Goal: Task Accomplishment & Management: Use online tool/utility

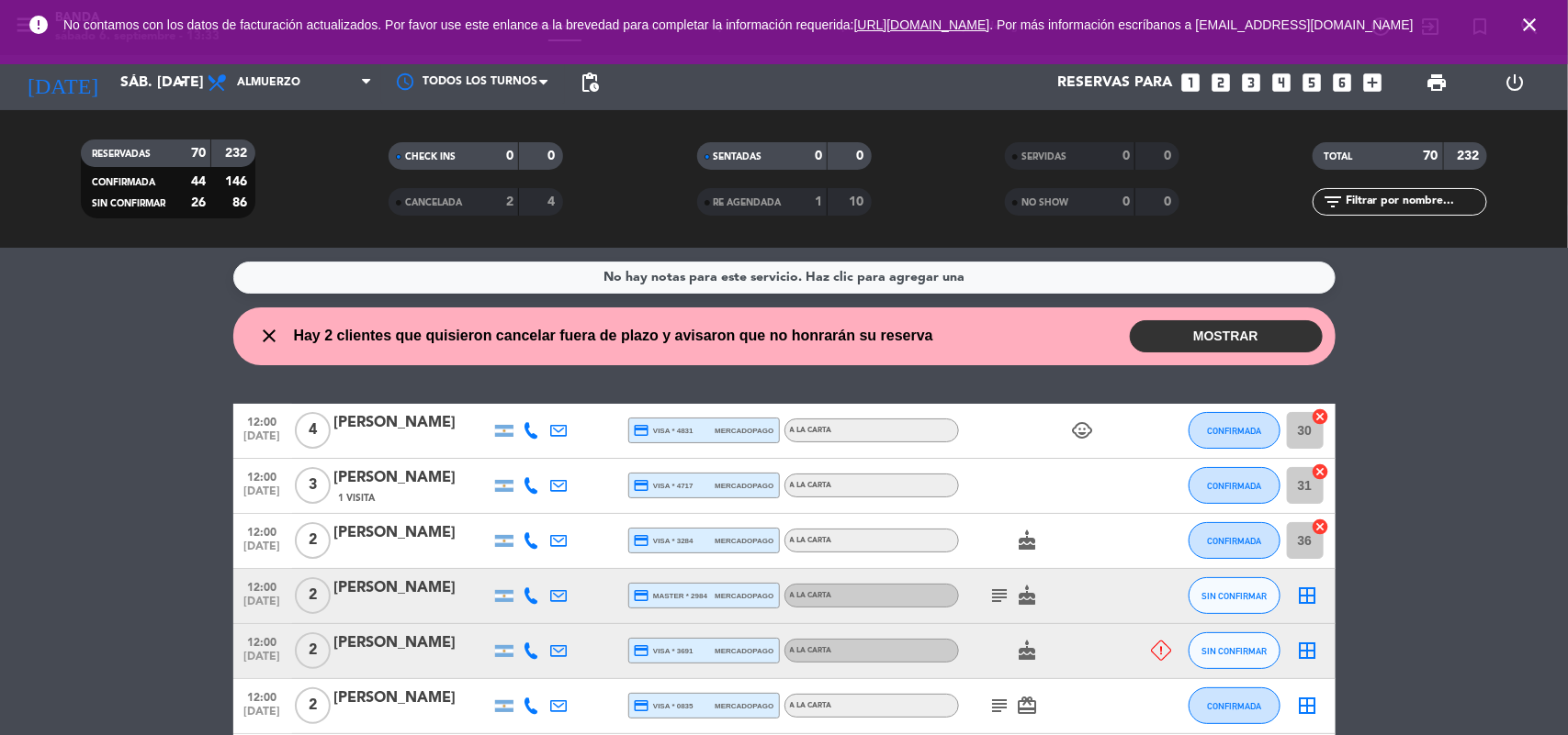
click at [1533, 28] on icon "close" at bounding box center [1530, 25] width 22 height 22
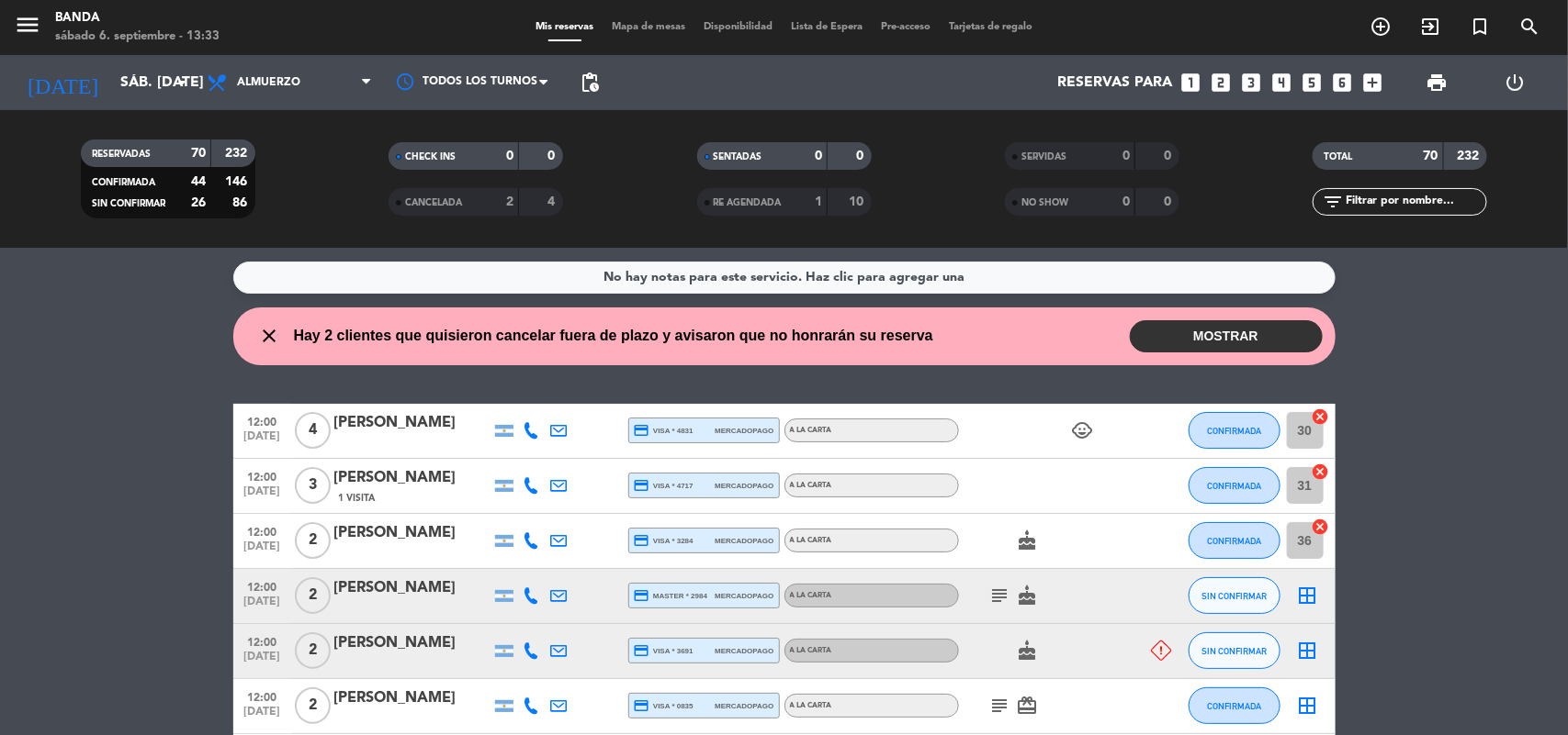
click at [1025, 22] on span "Tarjetas de regalo" at bounding box center [991, 26] width 102 height 10
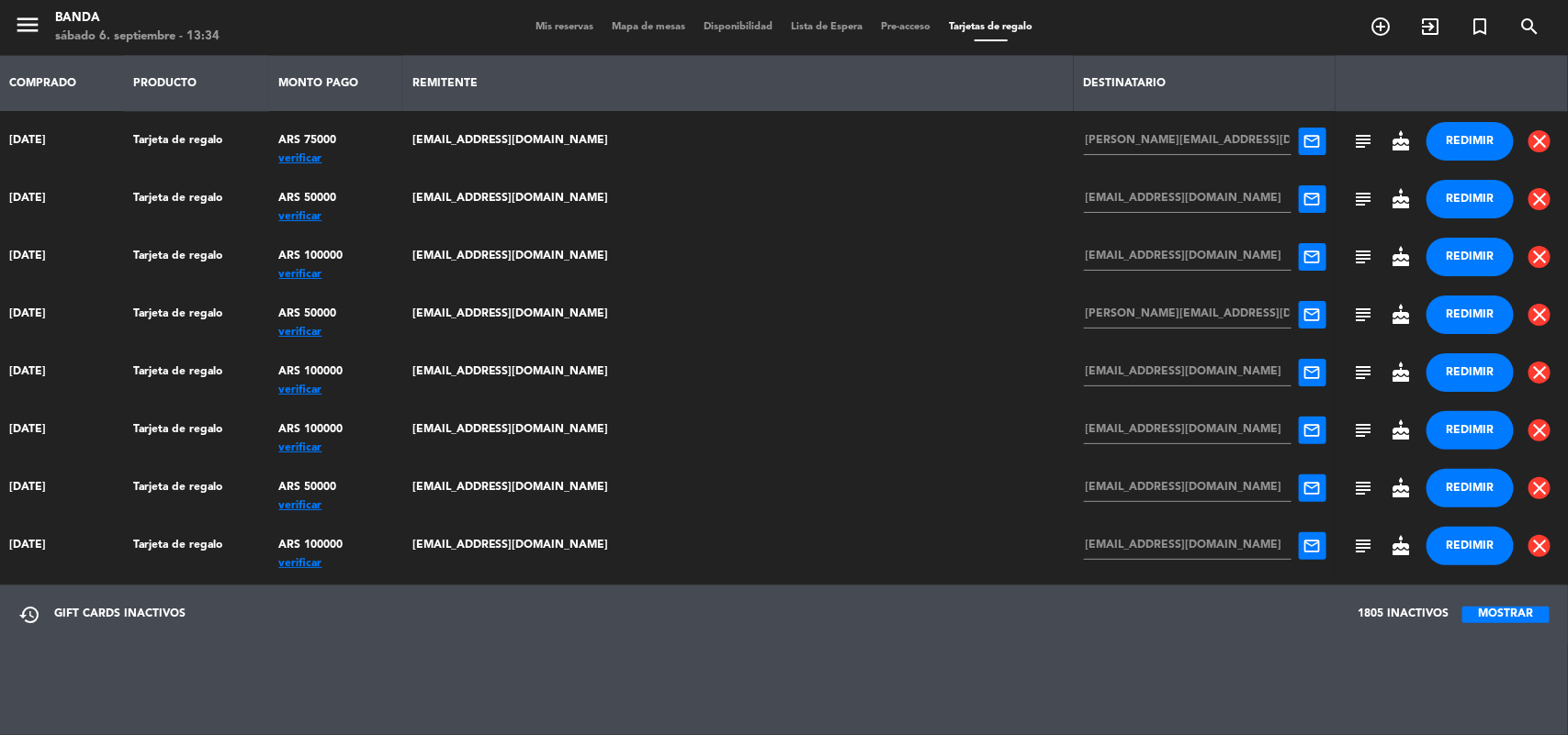
scroll to position [5264, 0]
click at [373, 332] on div "verificar" at bounding box center [336, 332] width 114 height 0
click at [1452, 303] on button "REDIMIR" at bounding box center [1470, 313] width 87 height 38
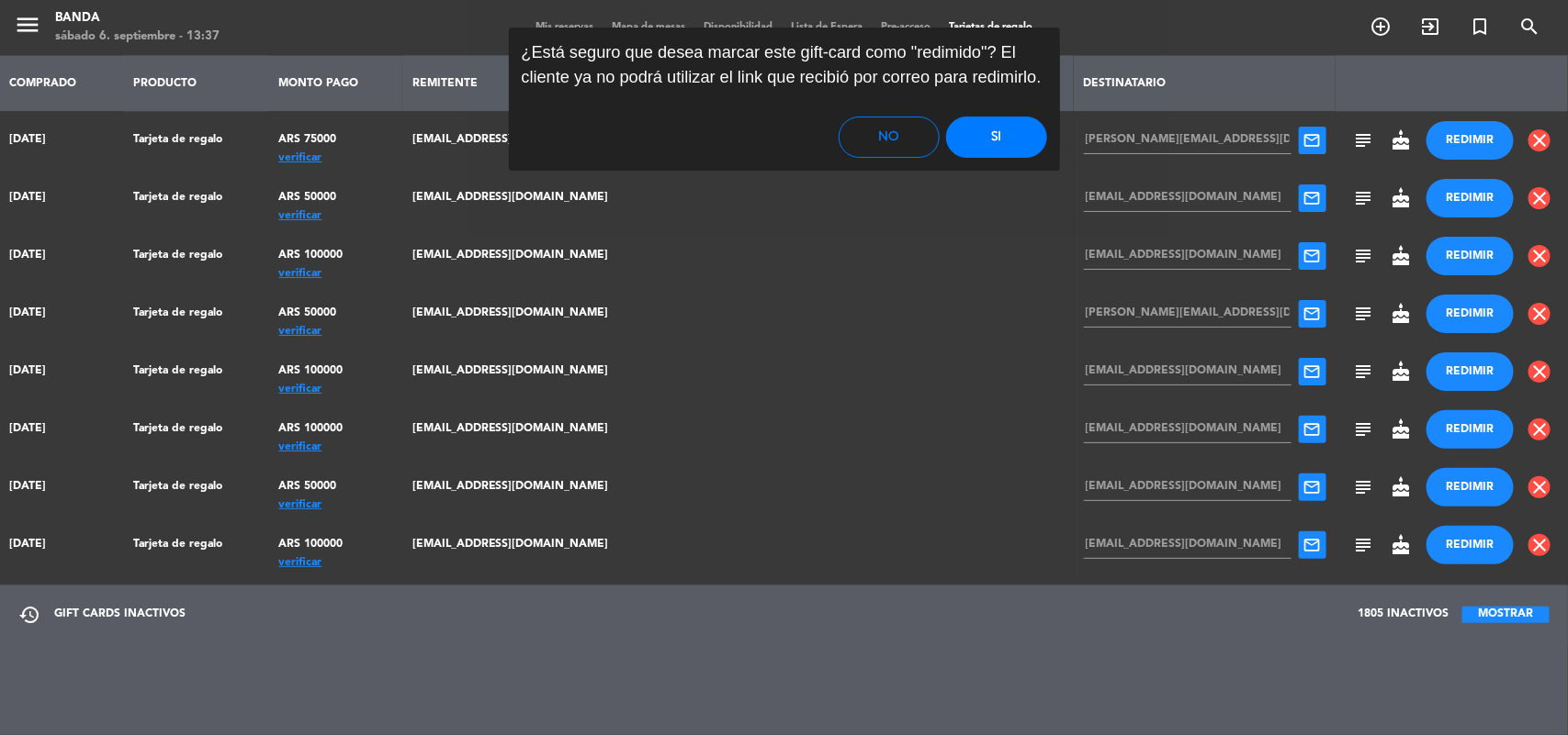
click at [1004, 135] on button "Si" at bounding box center [997, 137] width 101 height 41
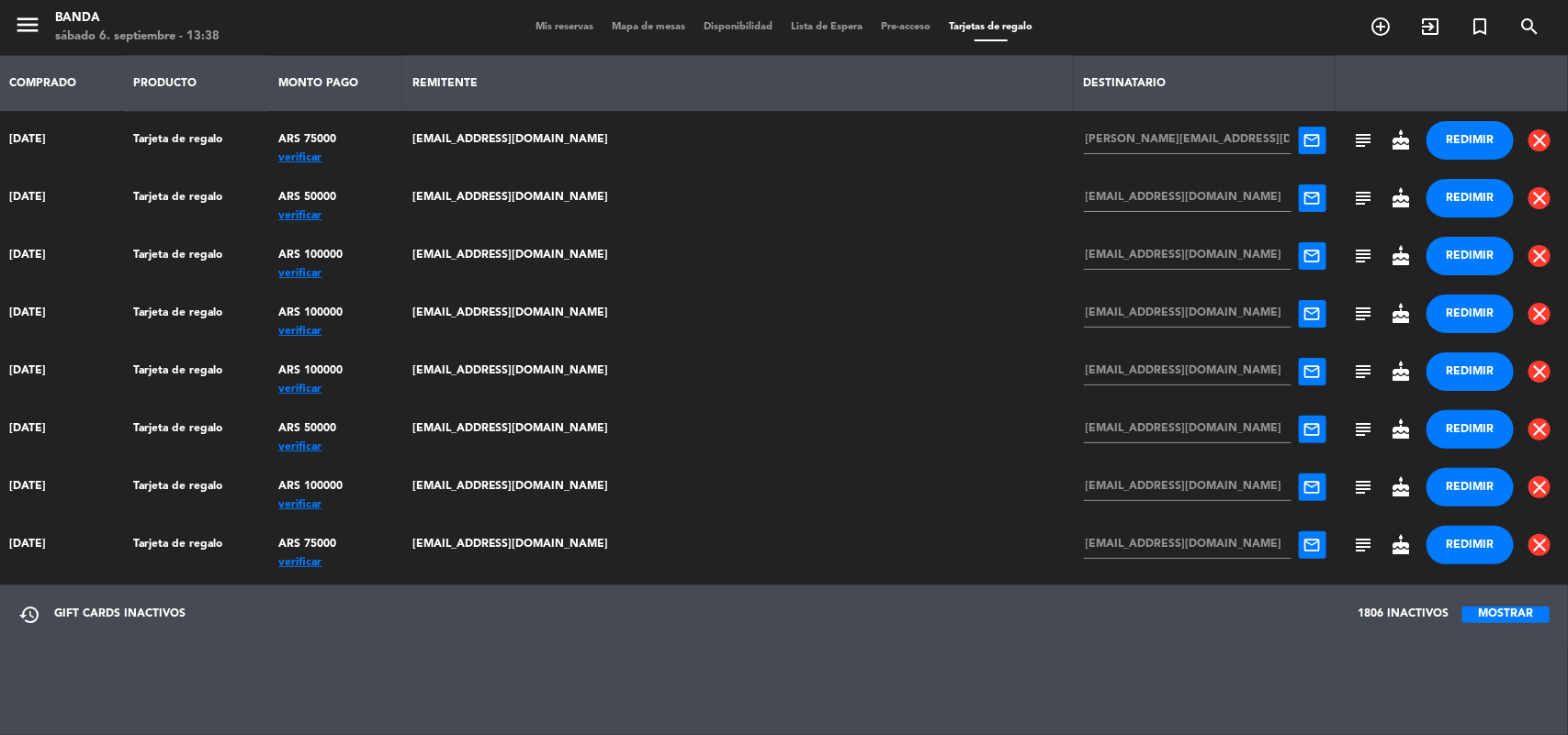
click at [563, 21] on div "Mis reservas Mapa de mesas Disponibilidad Lista de Espera Pre-acceso Tarjetas d…" at bounding box center [784, 27] width 515 height 17
click at [563, 24] on span "Mis reservas" at bounding box center [565, 26] width 77 height 10
